Goal: Information Seeking & Learning: Learn about a topic

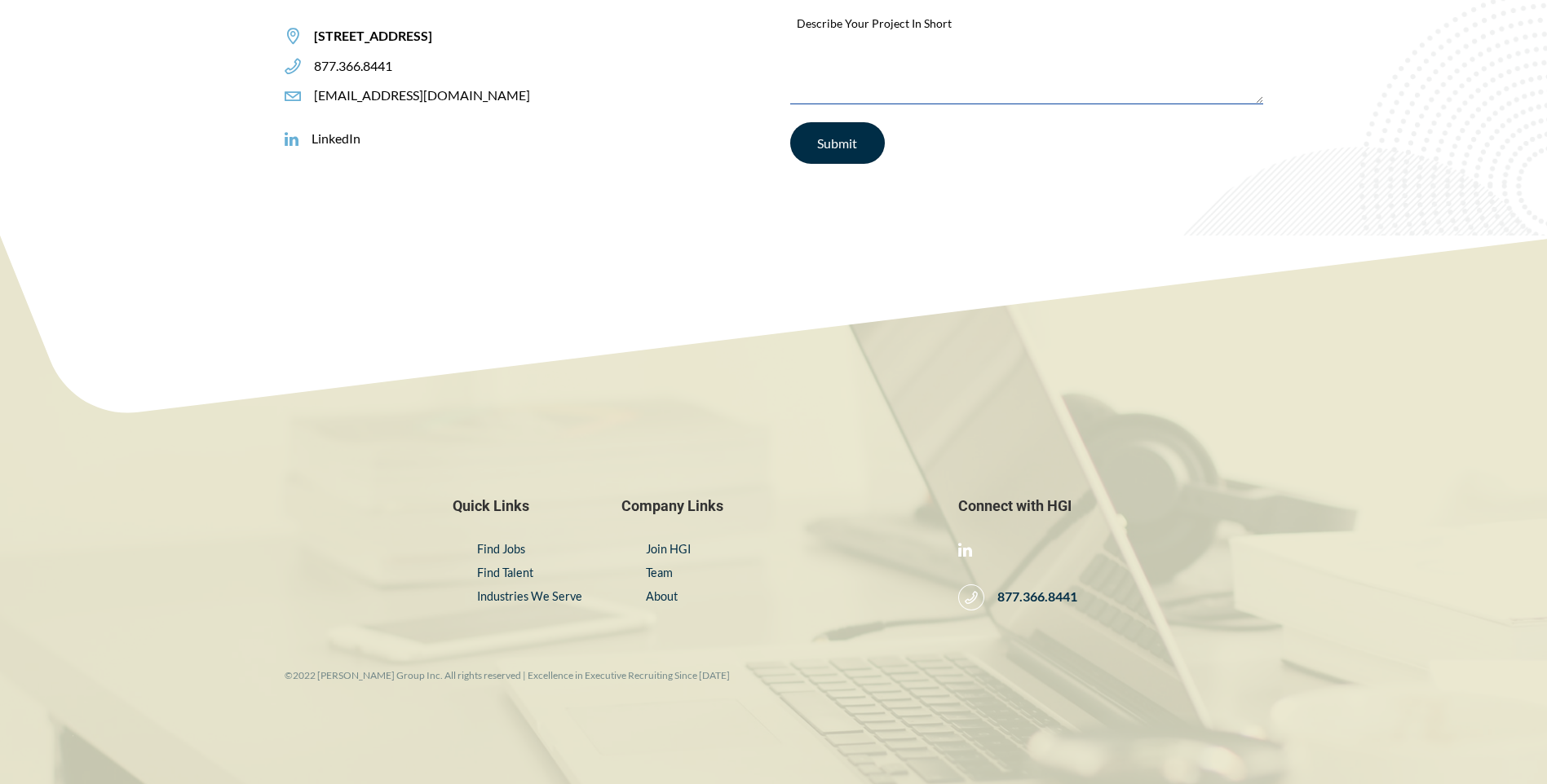
scroll to position [2790, 0]
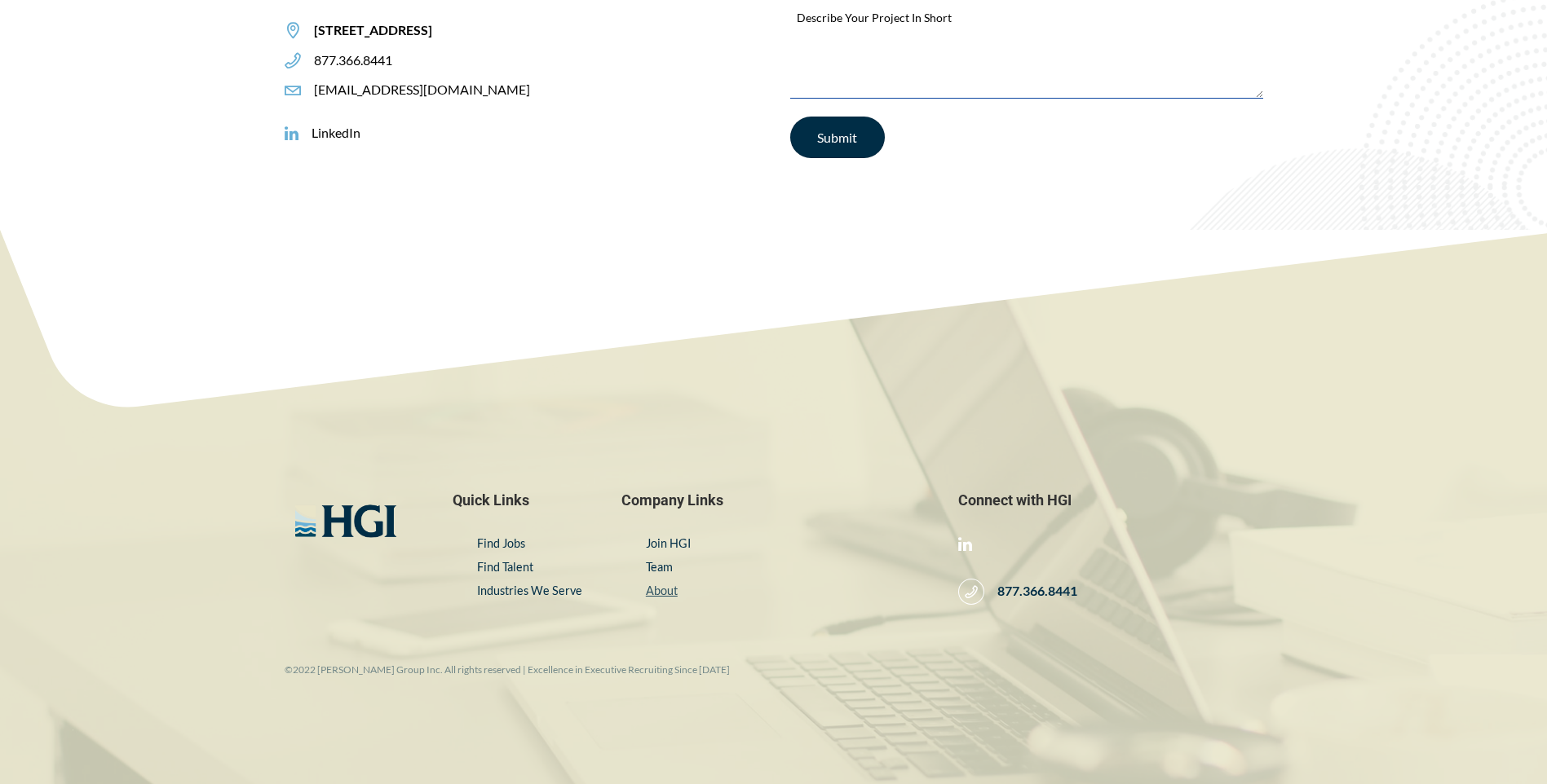
click at [650, 590] on link "About" at bounding box center [661, 590] width 32 height 14
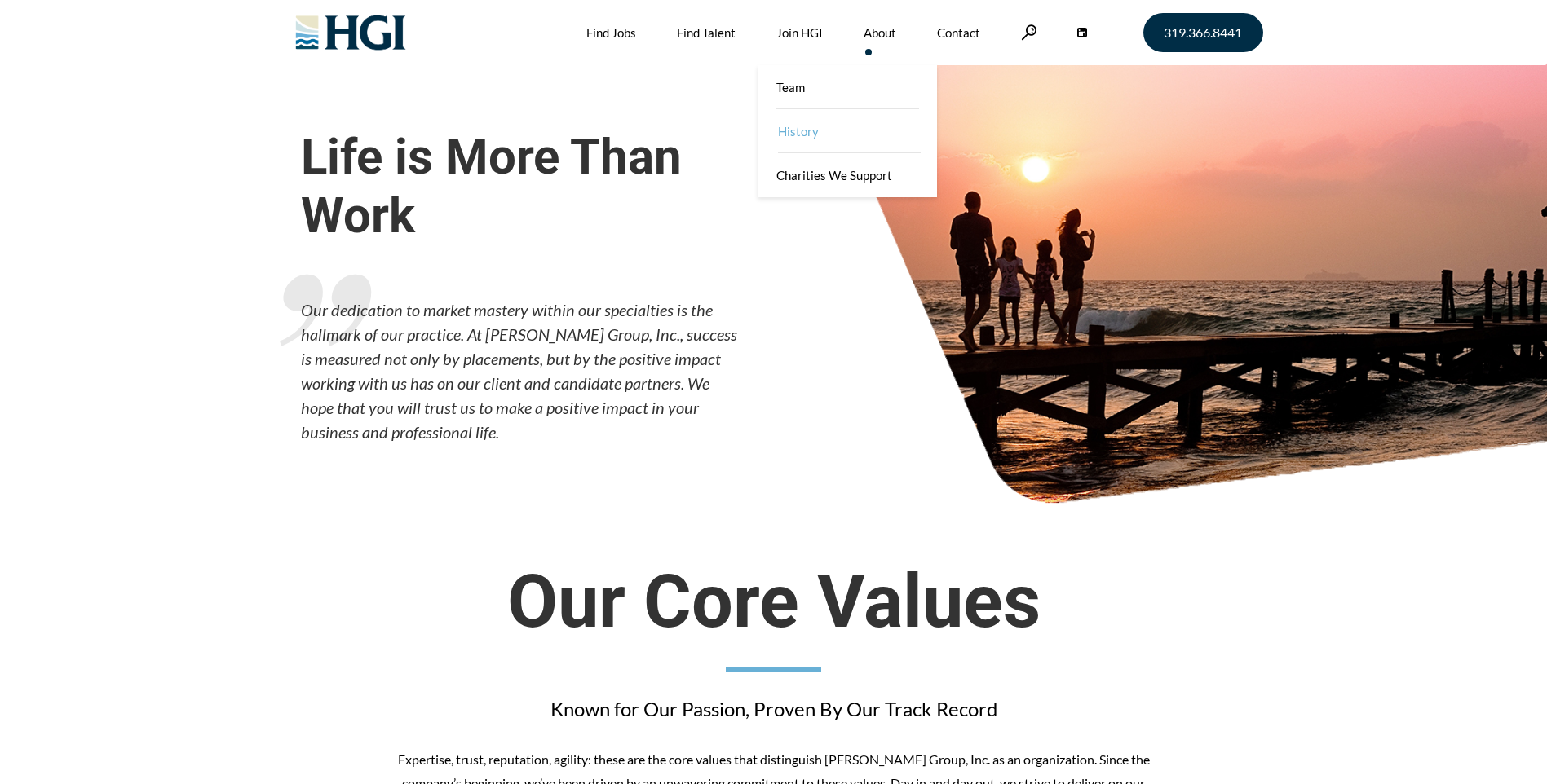
click at [808, 128] on link "History" at bounding box center [849, 131] width 179 height 44
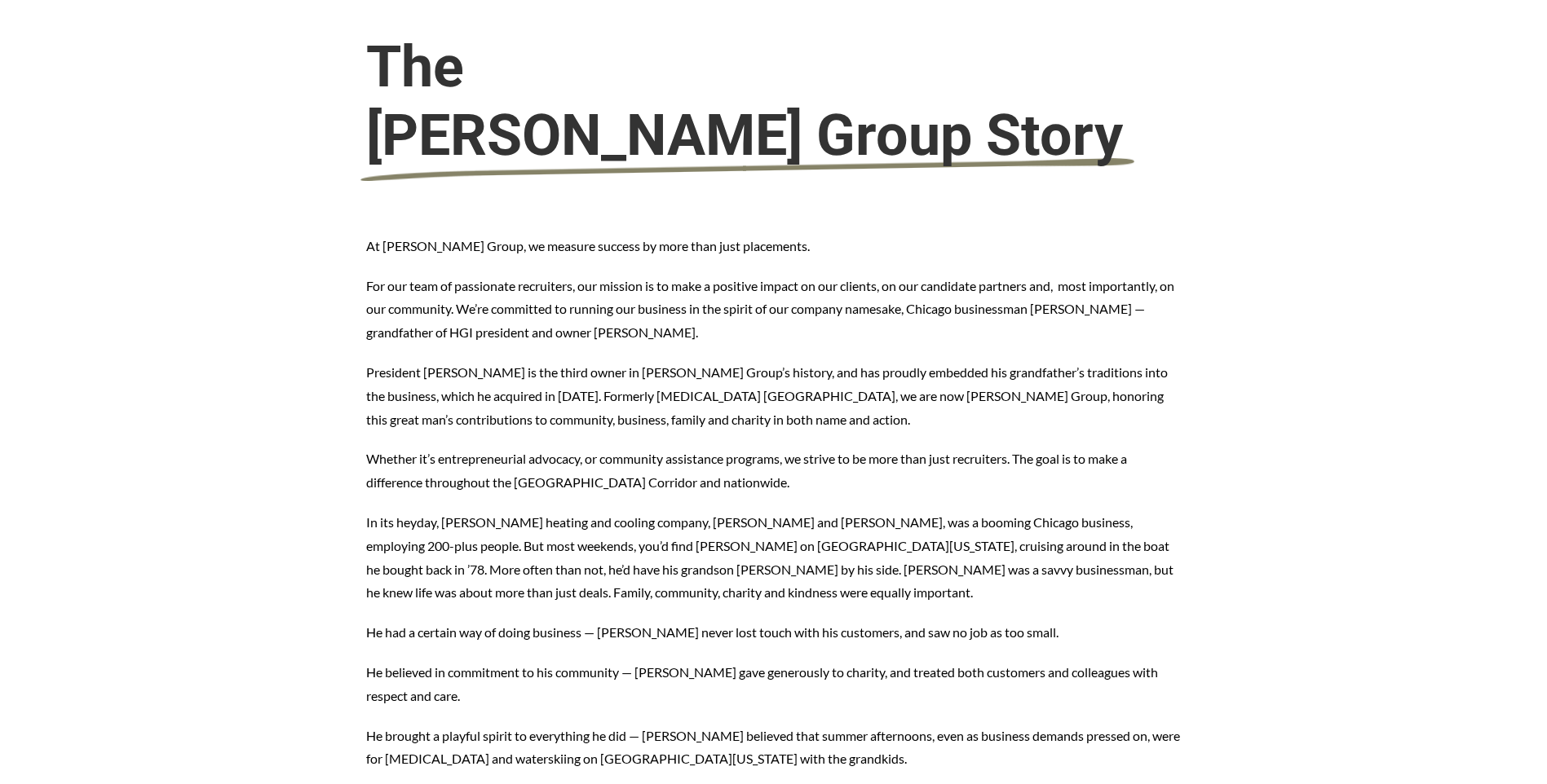
scroll to position [331, 0]
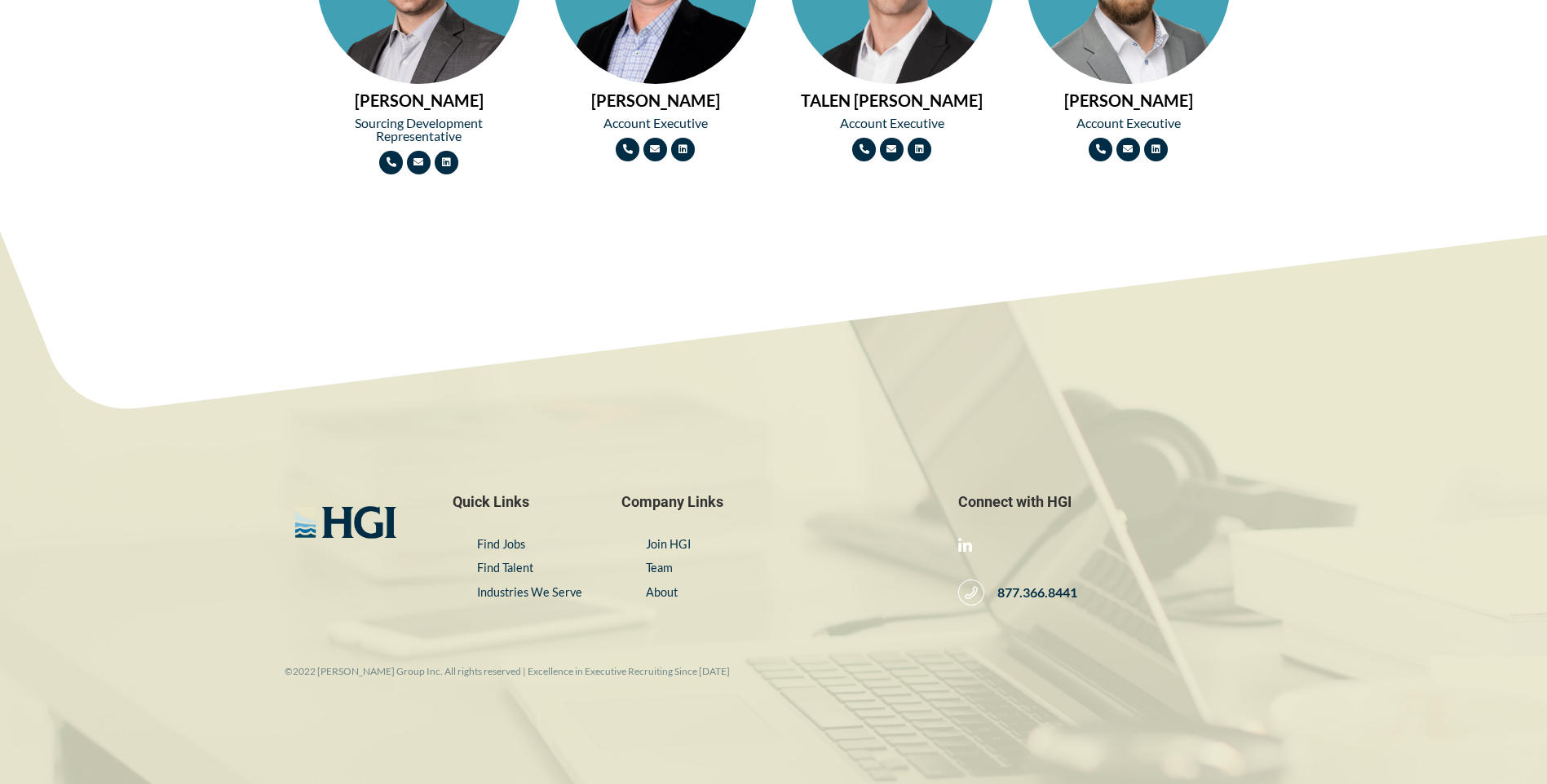
scroll to position [2195, 0]
